Goal: Task Accomplishment & Management: Manage account settings

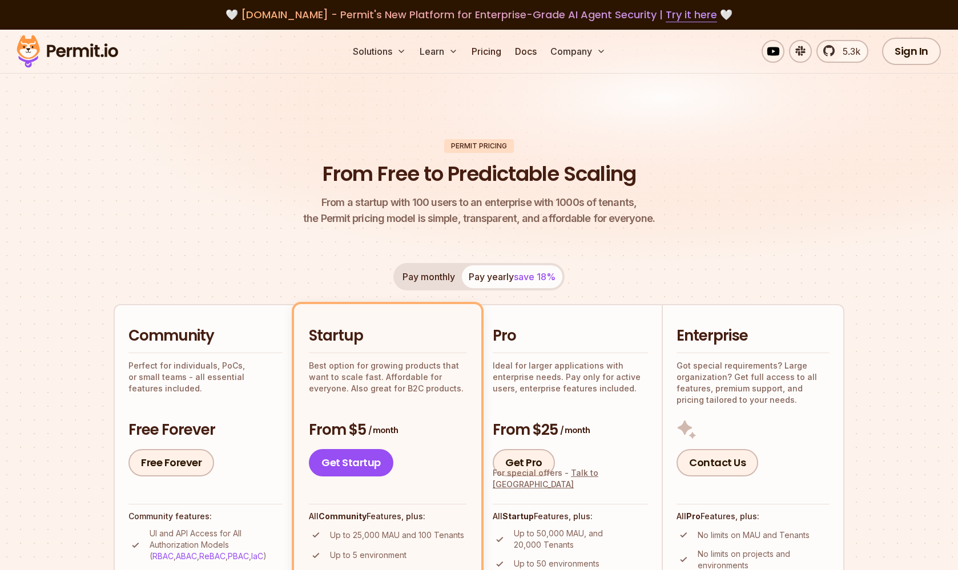
click at [78, 54] on img at bounding box center [67, 51] width 112 height 39
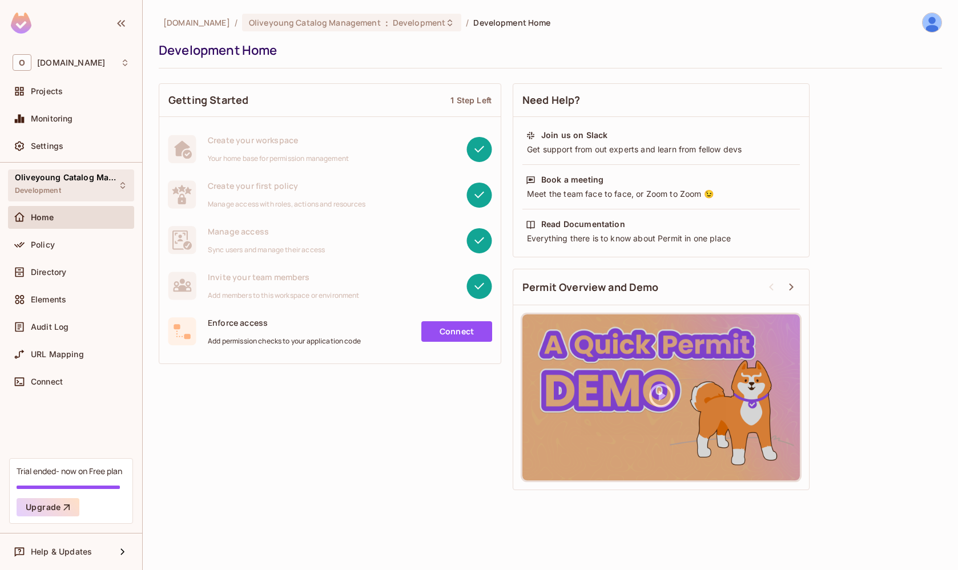
click at [59, 178] on span "Oliveyoung Catalog Management" at bounding box center [66, 177] width 103 height 9
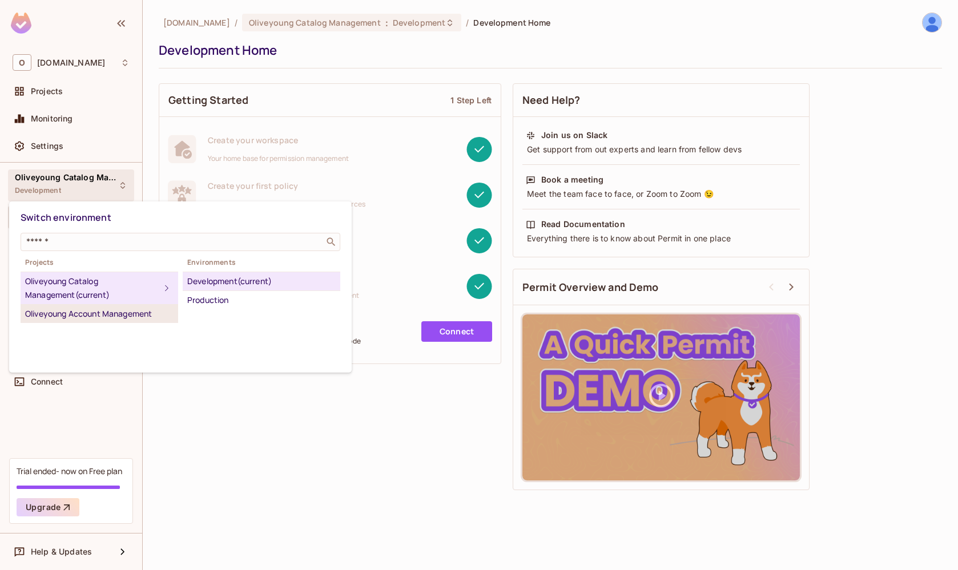
click at [117, 317] on div "Oliveyoung Account Management" at bounding box center [99, 314] width 148 height 14
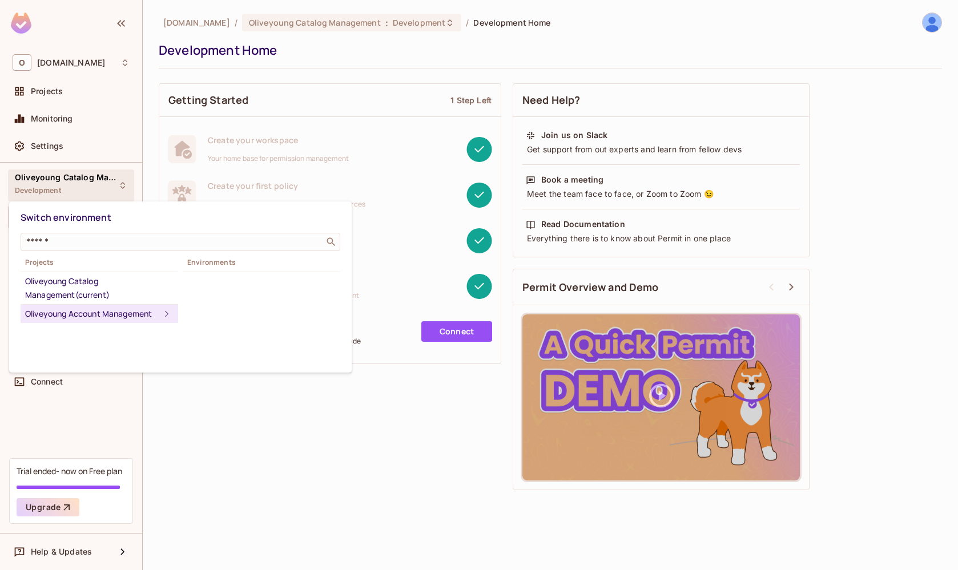
click at [168, 317] on icon at bounding box center [167, 314] width 14 height 14
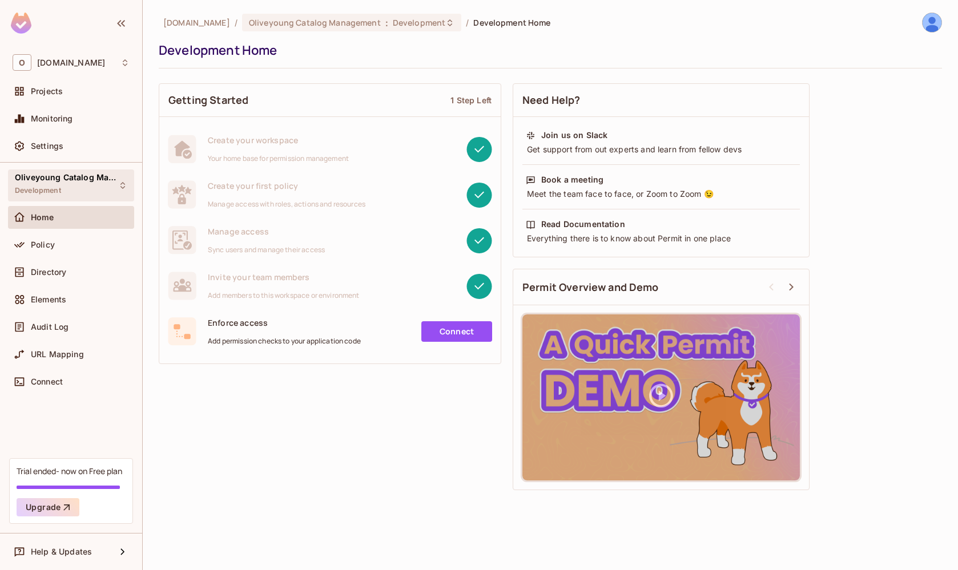
click at [58, 186] on div "Oliveyoung Catalog Management Development" at bounding box center [64, 185] width 99 height 25
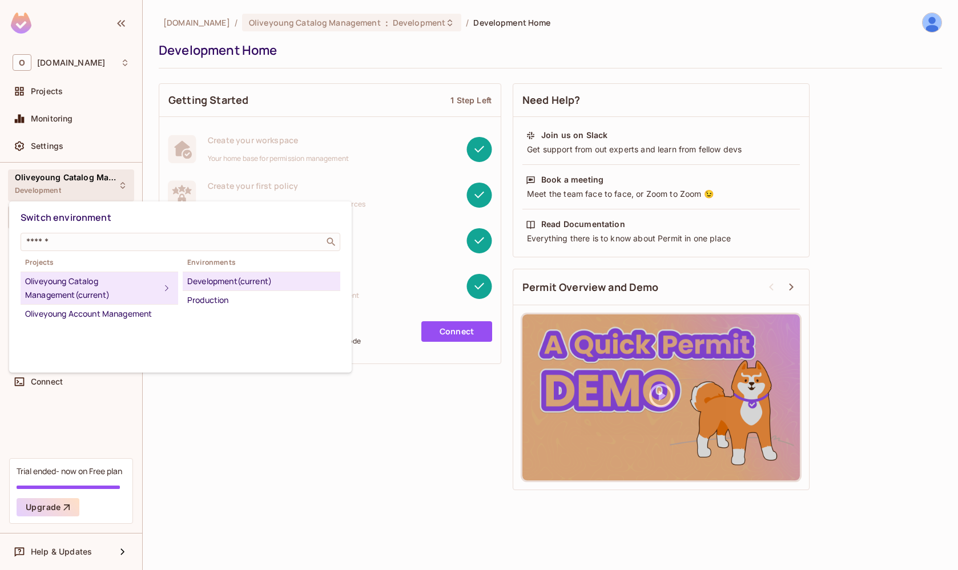
click at [127, 326] on div "Switch environment ​ Projects Oliveyoung Catalog Management (current) Oliveyoun…" at bounding box center [180, 287] width 343 height 171
click at [130, 315] on div "Oliveyoung Account Management" at bounding box center [99, 314] width 148 height 14
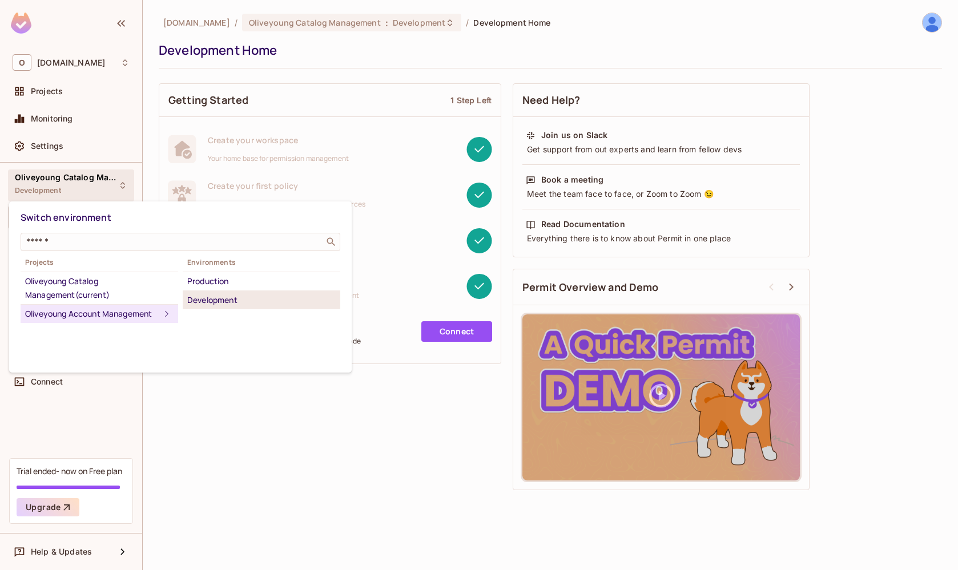
click at [206, 300] on div "Development" at bounding box center [261, 301] width 148 height 14
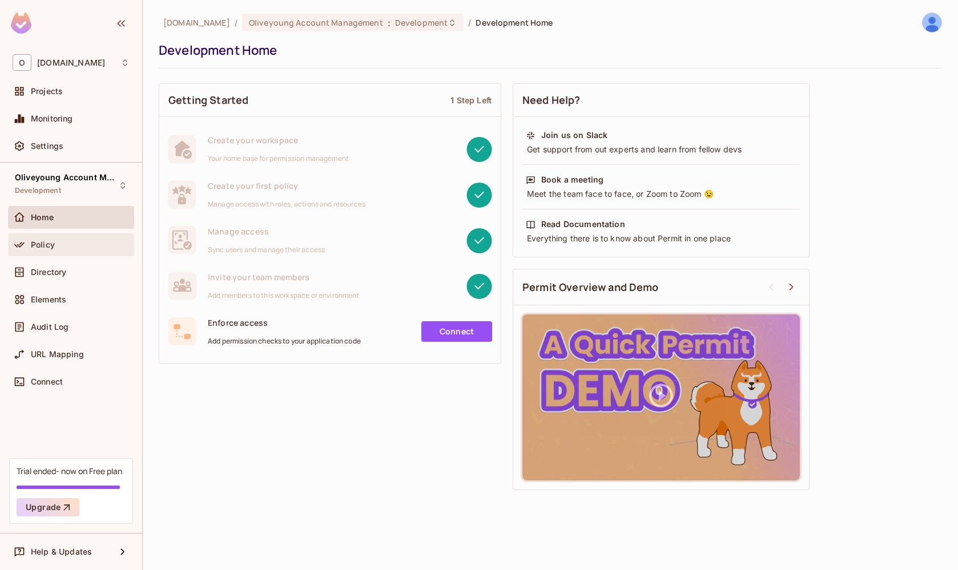
click at [38, 243] on span "Policy" at bounding box center [43, 244] width 24 height 9
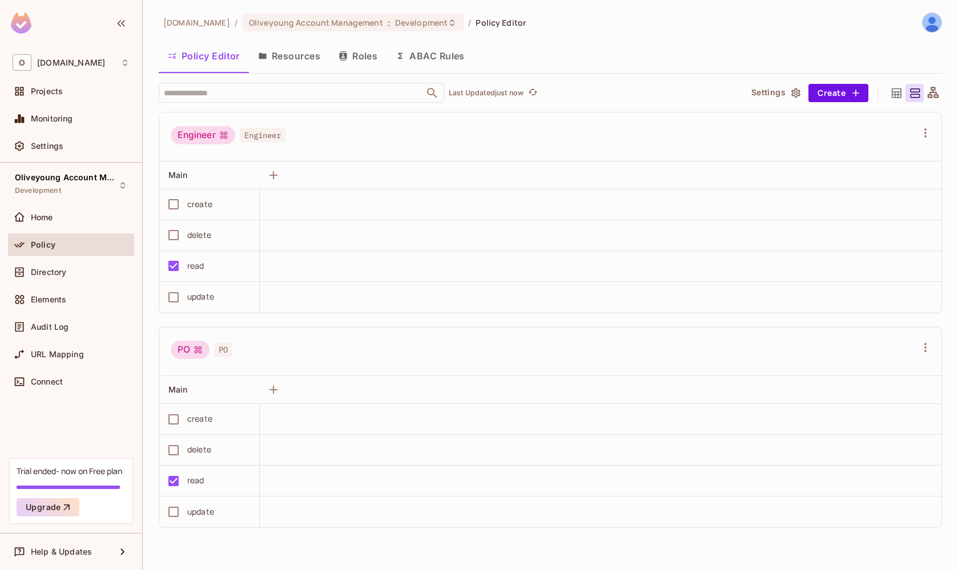
click at [287, 63] on button "Resources" at bounding box center [289, 56] width 81 height 29
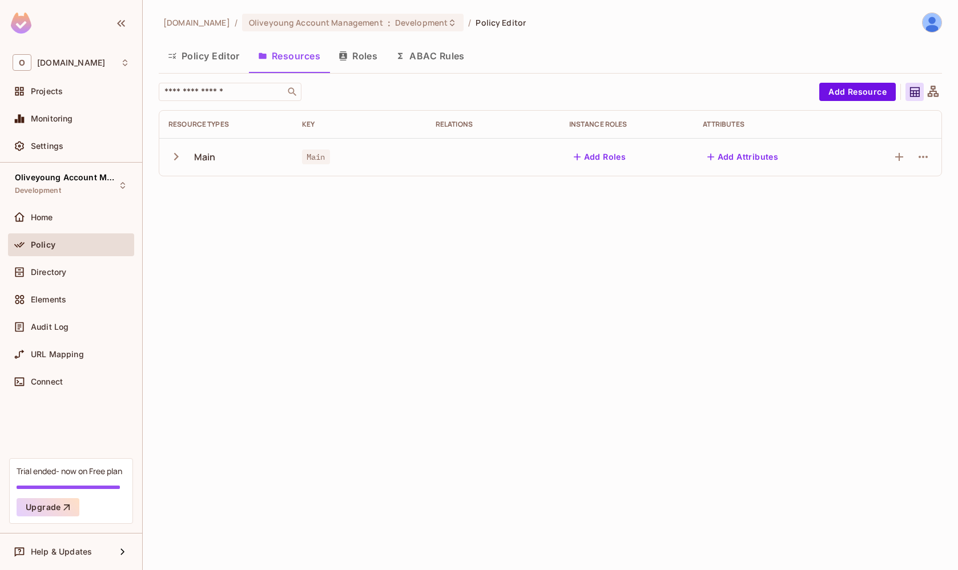
click at [352, 61] on button "Roles" at bounding box center [357, 56] width 57 height 29
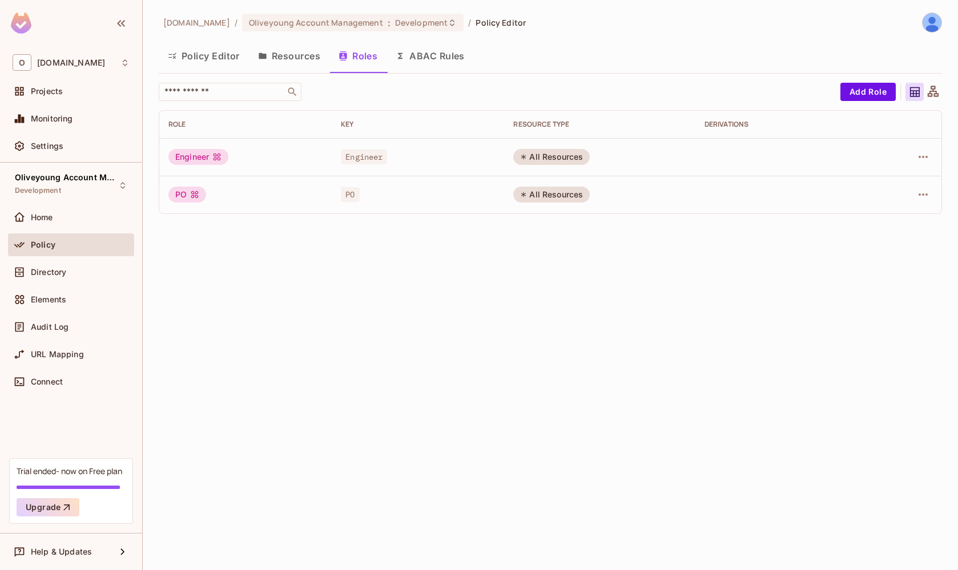
click at [548, 156] on div "All Resources" at bounding box center [551, 157] width 77 height 16
click at [925, 161] on icon "button" at bounding box center [923, 157] width 14 height 14
click at [900, 189] on li "Edit Role" at bounding box center [873, 183] width 101 height 25
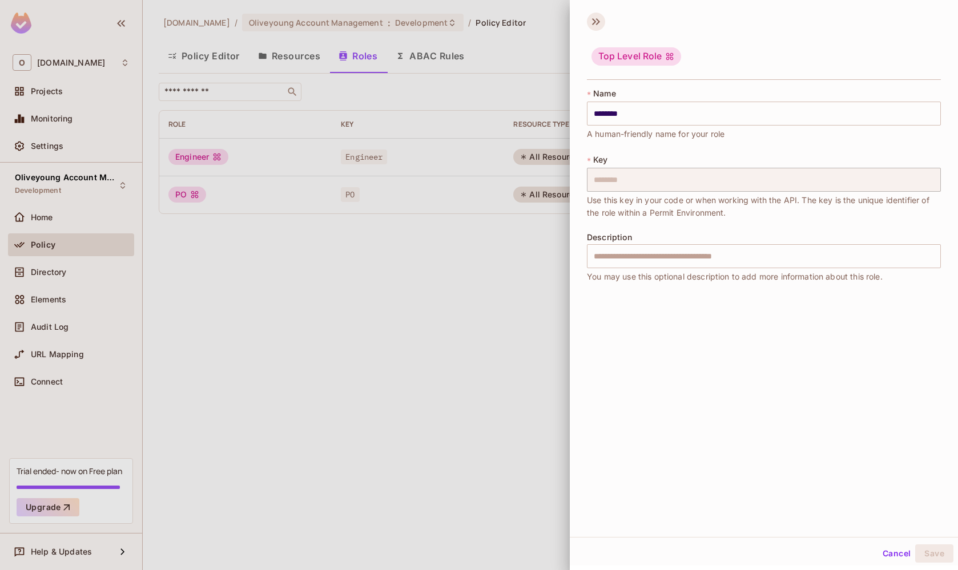
click at [594, 18] on icon at bounding box center [596, 22] width 18 height 18
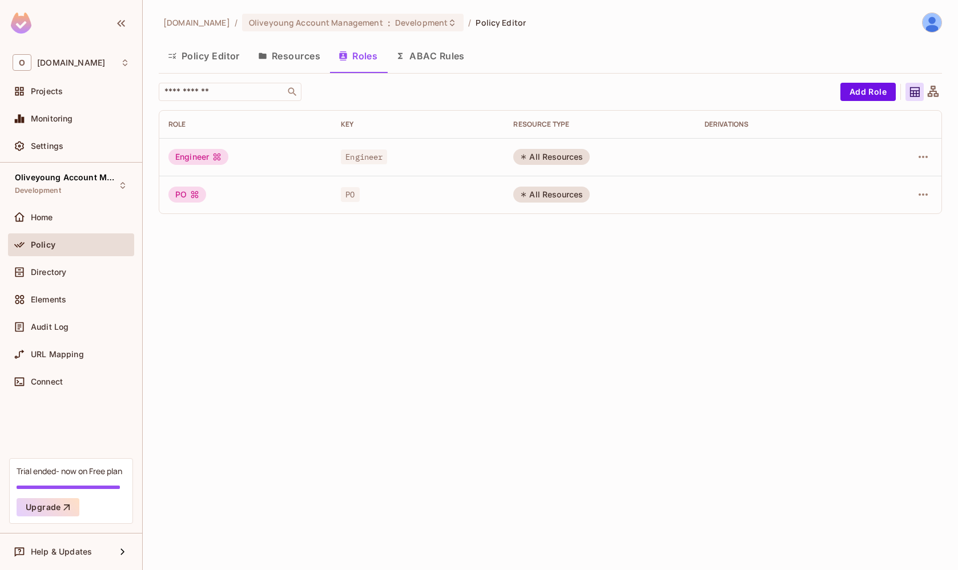
click at [446, 62] on button "ABAC Rules" at bounding box center [430, 56] width 87 height 29
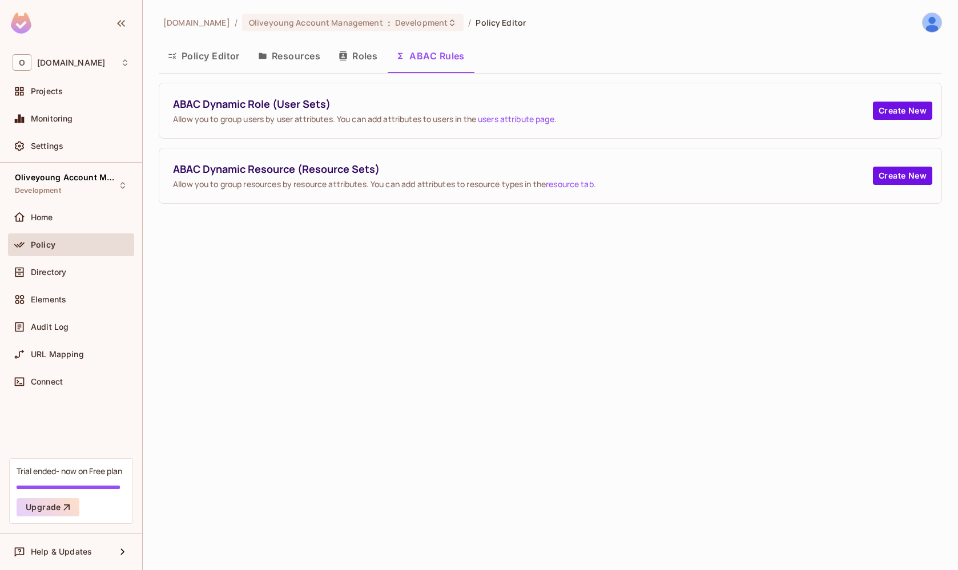
click at [299, 61] on button "Resources" at bounding box center [289, 56] width 81 height 29
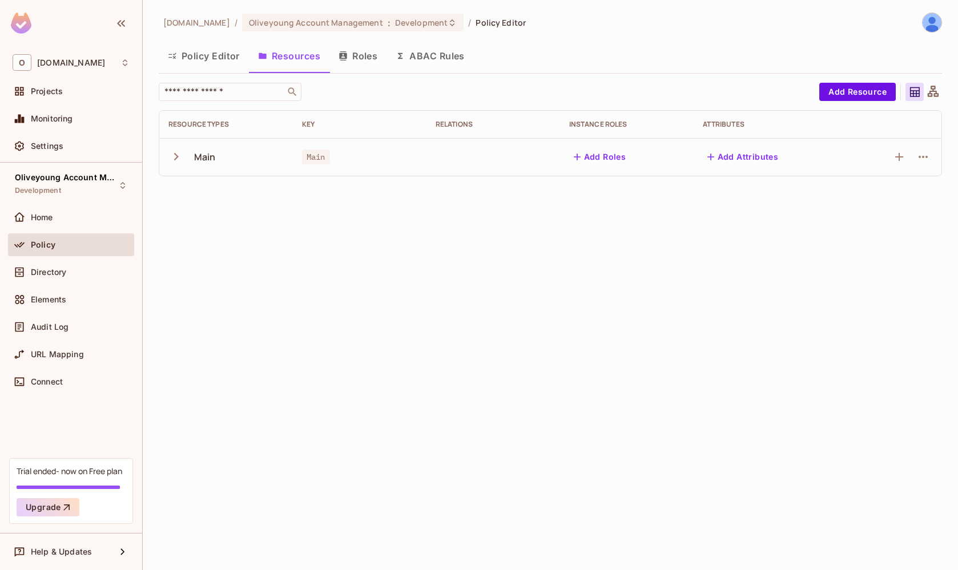
click at [175, 154] on icon "button" at bounding box center [176, 156] width 5 height 7
click at [176, 154] on icon "button" at bounding box center [175, 156] width 15 height 15
click at [613, 163] on button "Add Roles" at bounding box center [600, 157] width 62 height 18
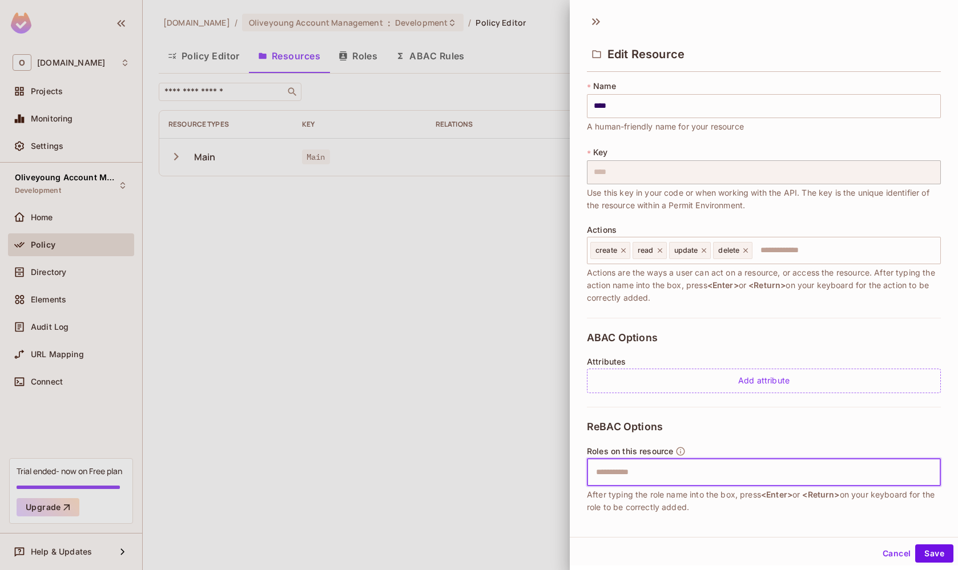
click at [773, 480] on input "text" at bounding box center [762, 472] width 347 height 23
type input "**"
type input "*"
type input "********"
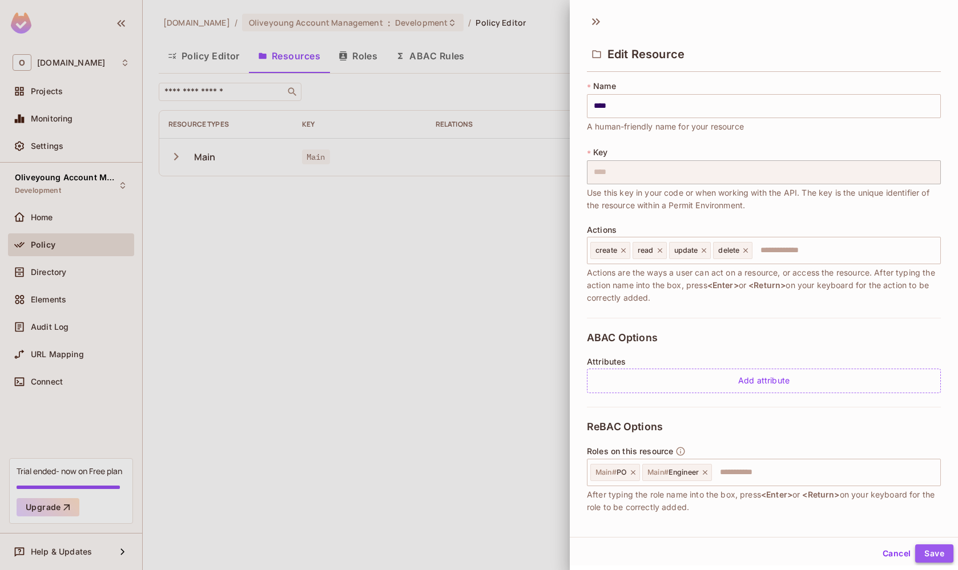
click at [932, 552] on button "Save" at bounding box center [934, 554] width 38 height 18
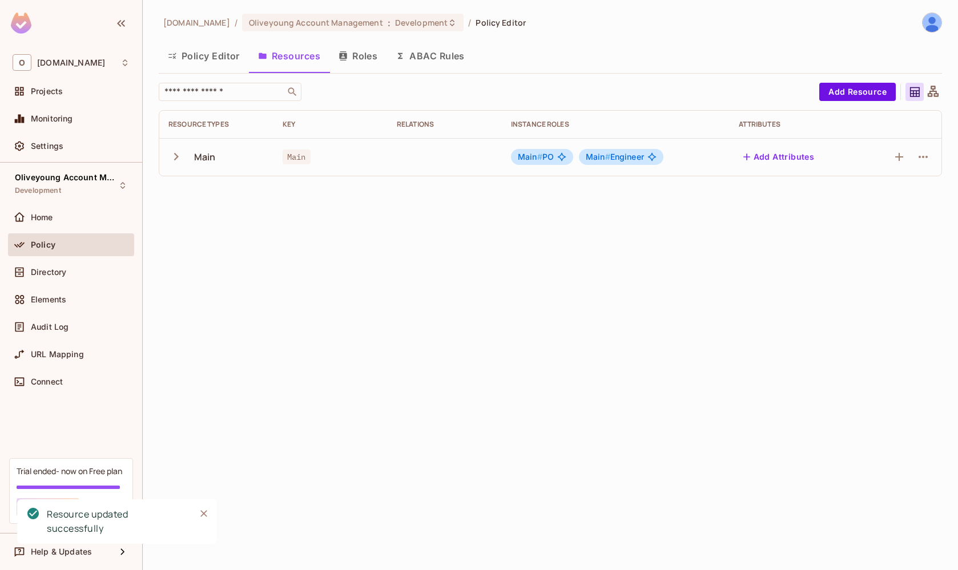
click at [198, 67] on button "Policy Editor" at bounding box center [204, 56] width 90 height 29
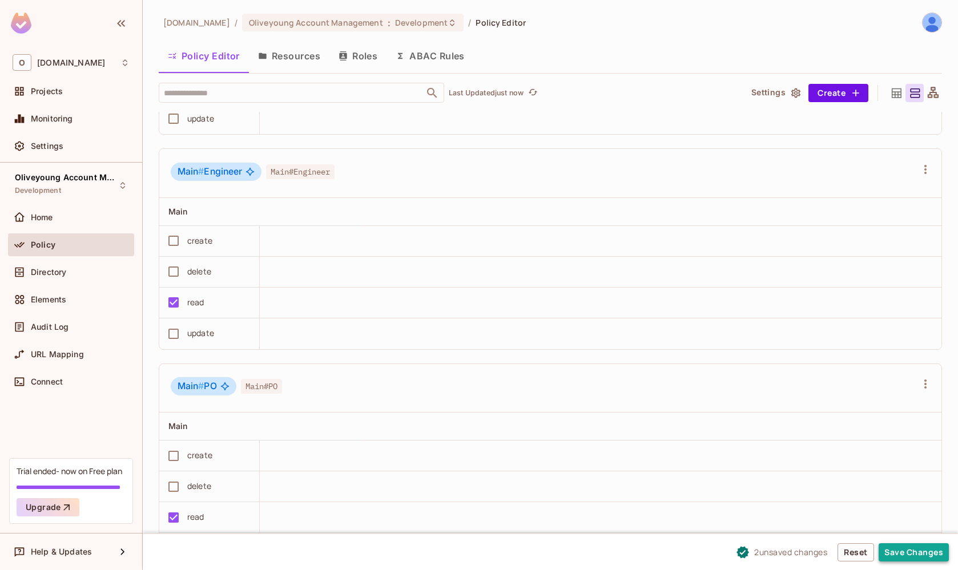
click at [924, 555] on button "Save Changes" at bounding box center [914, 553] width 70 height 18
